Goal: Go to known website: Access a specific website the user already knows

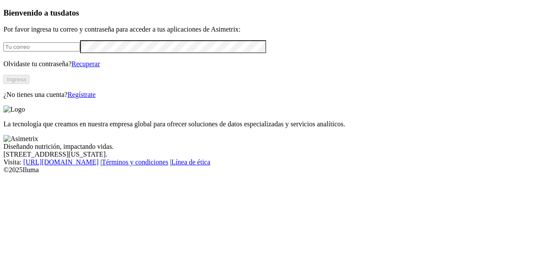
type input "[EMAIL_ADDRESS][DOMAIN_NAME]"
click at [29, 84] on button "Ingresa" at bounding box center [16, 79] width 26 height 9
